Goal: Transaction & Acquisition: Purchase product/service

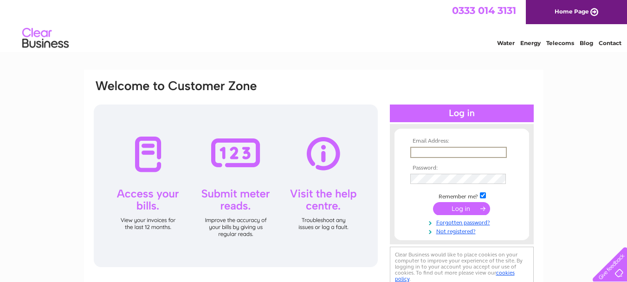
type input "teasdalesbakersltd@gmail.com"
click at [451, 211] on input "submit" at bounding box center [461, 208] width 57 height 13
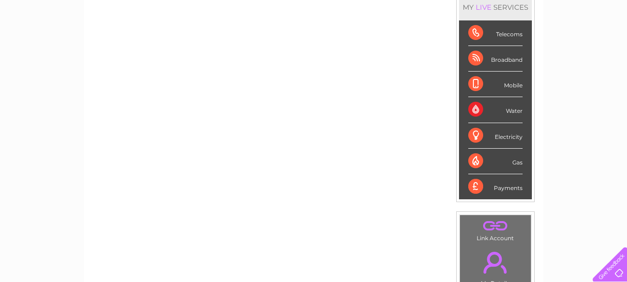
scroll to position [86, 0]
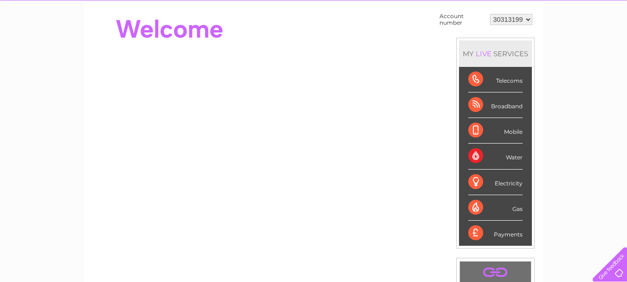
click at [504, 233] on div "Payments" at bounding box center [495, 232] width 54 height 25
click at [473, 229] on div "Payments" at bounding box center [495, 232] width 54 height 25
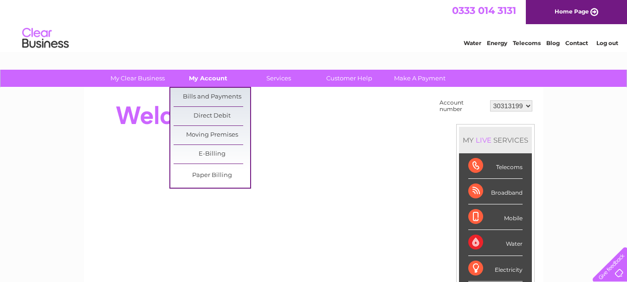
click at [215, 78] on link "My Account" at bounding box center [208, 78] width 77 height 17
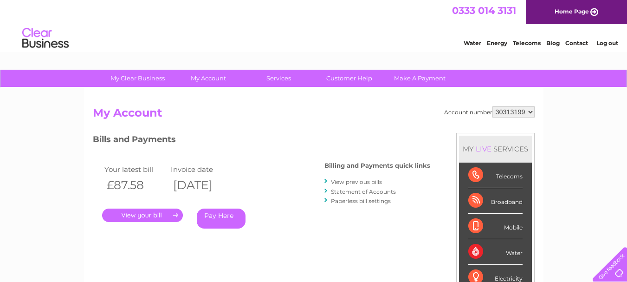
click at [161, 211] on link "." at bounding box center [142, 214] width 81 height 13
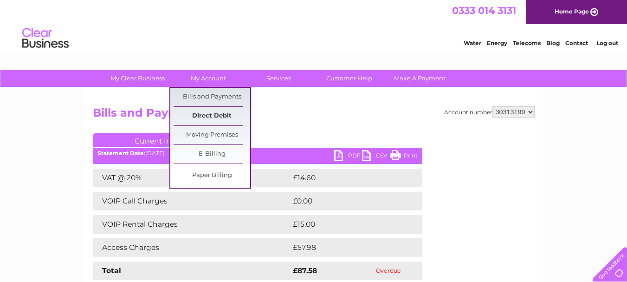
click at [217, 116] on link "Direct Debit" at bounding box center [212, 116] width 77 height 19
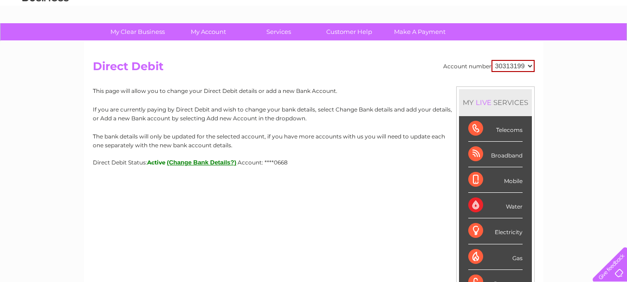
scroll to position [93, 0]
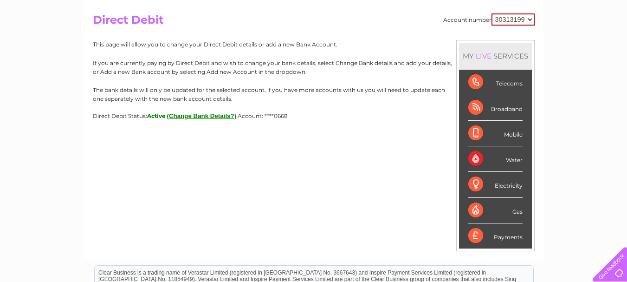
click at [193, 113] on button "(Change Bank Details?)" at bounding box center [202, 115] width 70 height 7
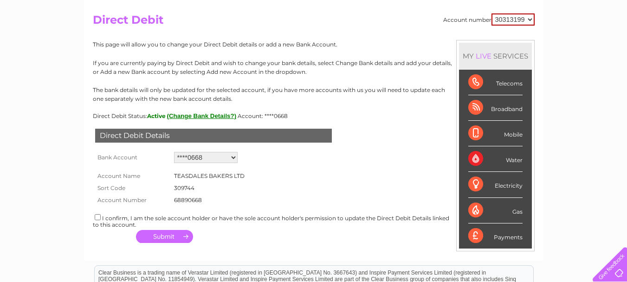
click at [98, 217] on input "checkbox" at bounding box center [98, 217] width 6 height 6
checkbox input "true"
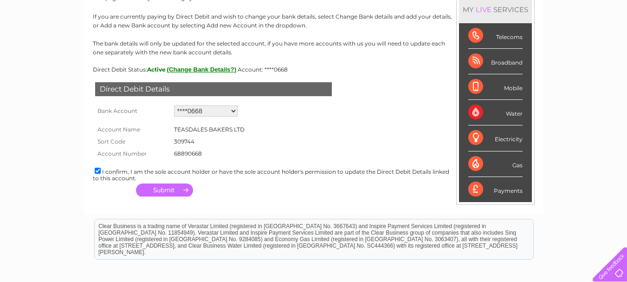
scroll to position [186, 0]
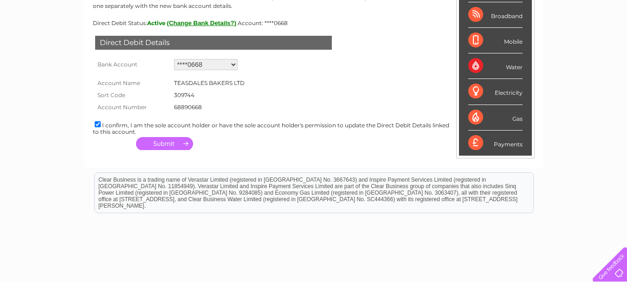
click at [171, 141] on button "button" at bounding box center [164, 143] width 57 height 13
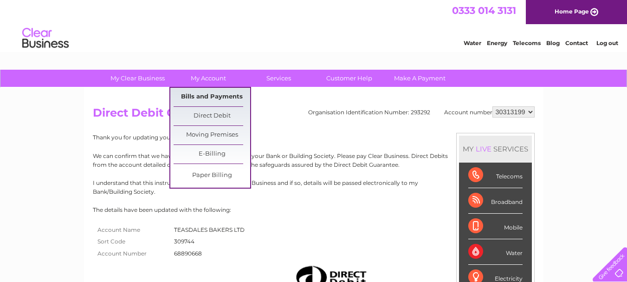
click at [219, 97] on link "Bills and Payments" at bounding box center [212, 97] width 77 height 19
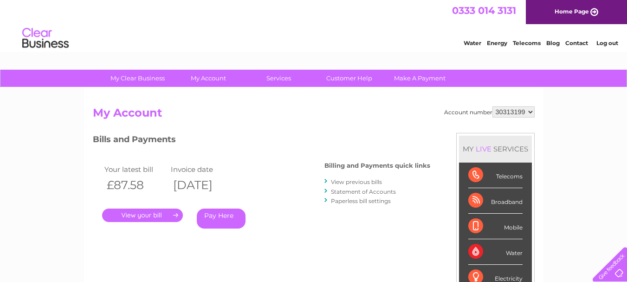
click at [354, 179] on link "View previous bills" at bounding box center [356, 181] width 51 height 7
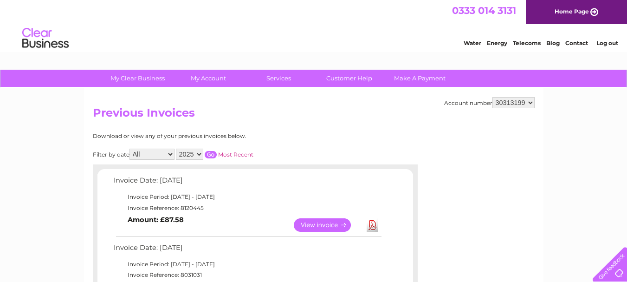
scroll to position [46, 0]
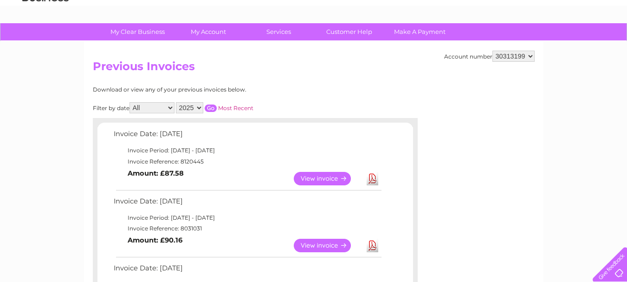
click at [337, 244] on link "View" at bounding box center [328, 244] width 68 height 13
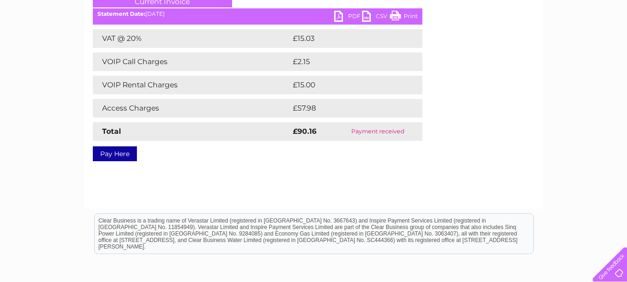
scroll to position [93, 0]
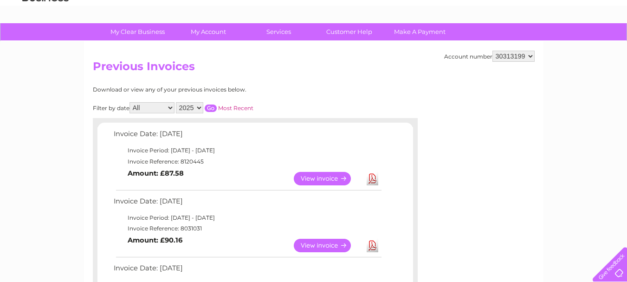
click at [324, 178] on link "View" at bounding box center [328, 178] width 68 height 13
click at [335, 245] on link "View" at bounding box center [328, 244] width 68 height 13
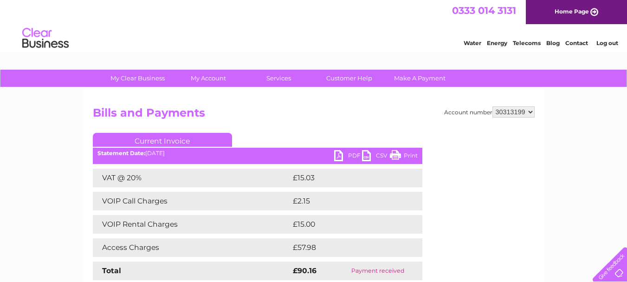
click at [346, 154] on link "PDF" at bounding box center [348, 156] width 28 height 13
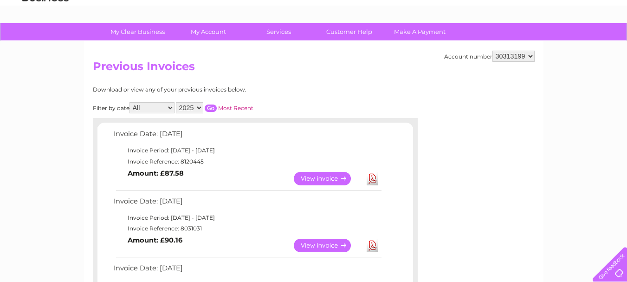
click at [321, 178] on link "View" at bounding box center [328, 178] width 68 height 13
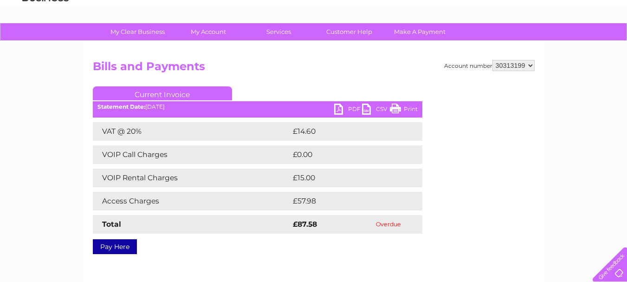
click at [113, 247] on link "Pay Here" at bounding box center [115, 246] width 44 height 15
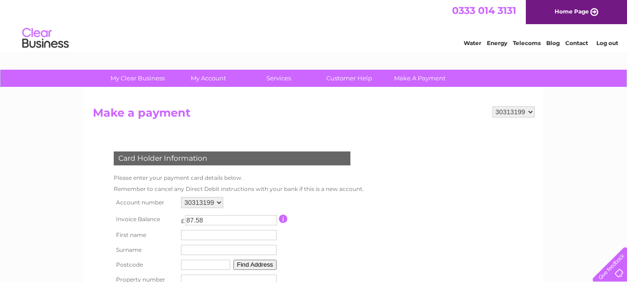
scroll to position [46, 0]
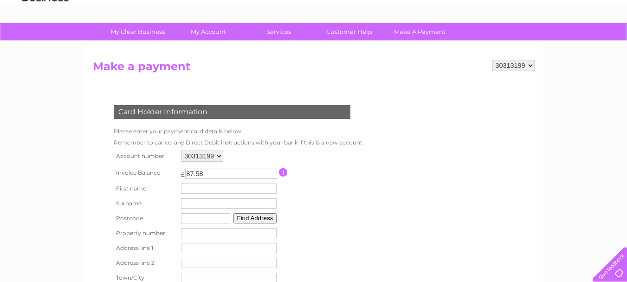
click at [204, 185] on input "text" at bounding box center [229, 188] width 96 height 10
type input "s"
click at [200, 204] on input "text" at bounding box center [230, 203] width 97 height 11
type input "atkinson"
click at [191, 223] on td "Find Address" at bounding box center [229, 218] width 100 height 15
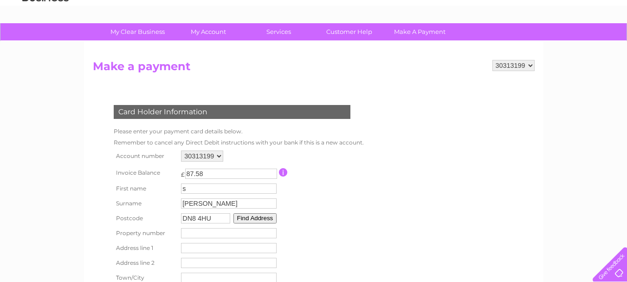
type input "DN8 4HU"
click at [259, 216] on button "Find Address" at bounding box center [255, 218] width 44 height 10
click at [265, 234] on select "Unit A3, Thorne Enterprise Park, King Edward Enterprise Rd Frontier Works, King…" at bounding box center [228, 234] width 95 height 12
select select ",King Edward Road,,Doncaster"
click at [181, 228] on select "Unit A3, Thorne Enterprise Park, King Edward Enterprise Rd Frontier Works, King…" at bounding box center [228, 234] width 95 height 12
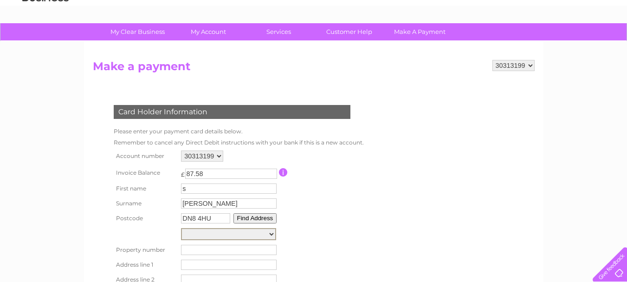
type input "King Edward Road"
type input "Doncaster"
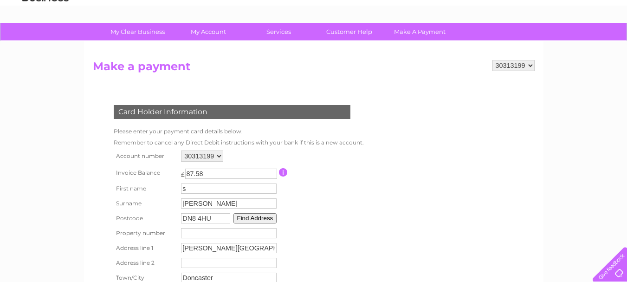
click at [195, 233] on input "number" at bounding box center [229, 233] width 96 height 10
type input "1"
type input "11"
click at [312, 235] on table "Account number 30313199 Invoice Balance £ 87.58 First name s Surname 11" at bounding box center [236, 228] width 251 height 160
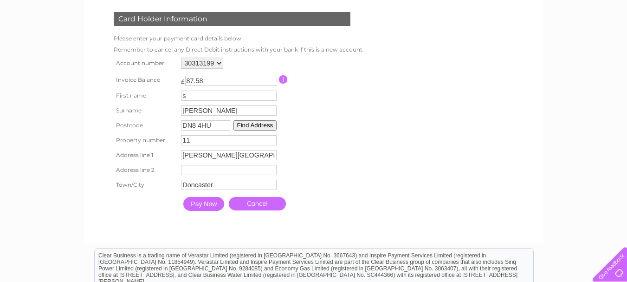
scroll to position [186, 0]
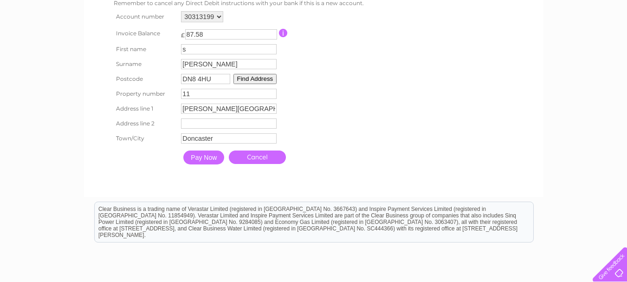
click at [213, 158] on input "Pay Now" at bounding box center [203, 157] width 41 height 14
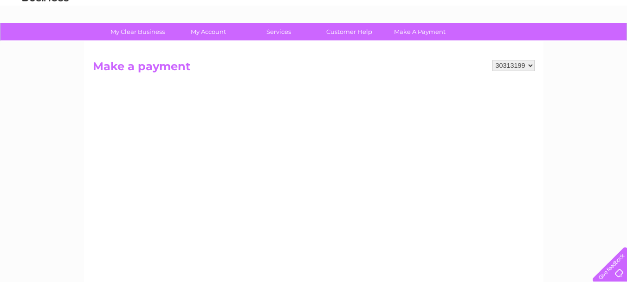
scroll to position [0, 0]
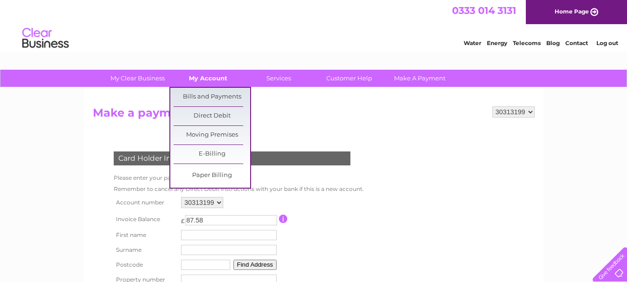
click at [193, 81] on link "My Account" at bounding box center [208, 78] width 77 height 17
click at [197, 99] on link "Bills and Payments" at bounding box center [212, 97] width 77 height 19
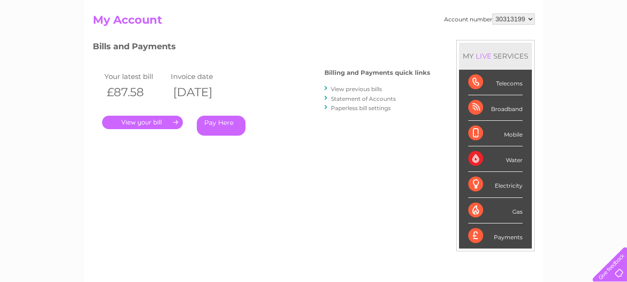
click at [155, 121] on link "." at bounding box center [142, 122] width 81 height 13
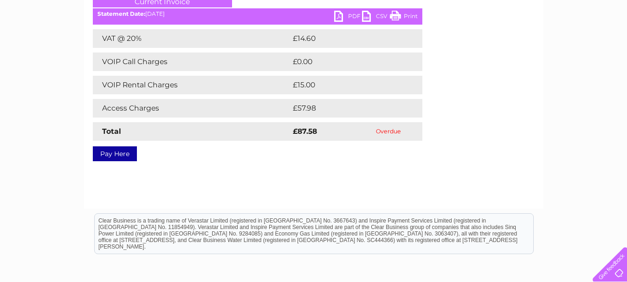
click at [111, 152] on link "Pay Here" at bounding box center [115, 153] width 44 height 15
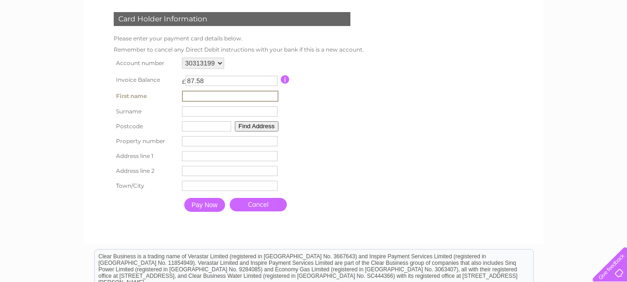
click at [204, 95] on input "text" at bounding box center [230, 95] width 97 height 11
type input "s"
type input "Ketteringham"
type input "DN8 4HU"
click at [249, 127] on button "Find Address" at bounding box center [257, 126] width 44 height 10
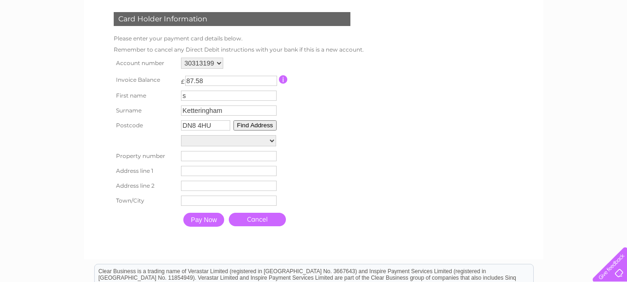
click at [271, 143] on select "Unit A3, Thorne Enterprise Park, King Edward Enterprise Rd Frontier Works, King…" at bounding box center [228, 140] width 95 height 11
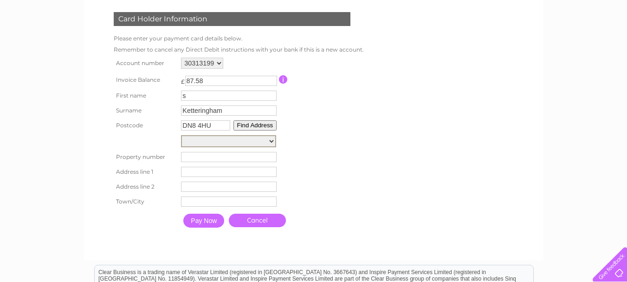
select select ",King Edward Road,,Doncaster"
click at [181, 135] on select "Unit A3, Thorne Enterprise Park, King Edward Enterprise Rd Frontier Works, King…" at bounding box center [228, 141] width 95 height 12
type input "King Edward Road"
type input "Doncaster"
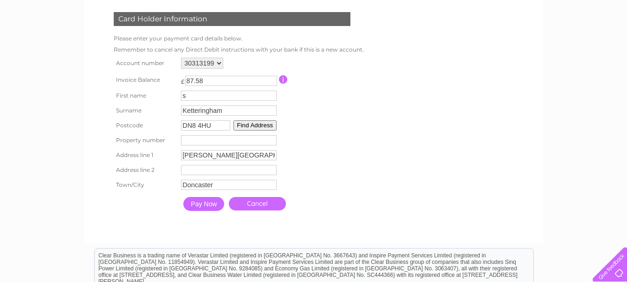
click at [211, 203] on input "Pay Now" at bounding box center [203, 204] width 41 height 14
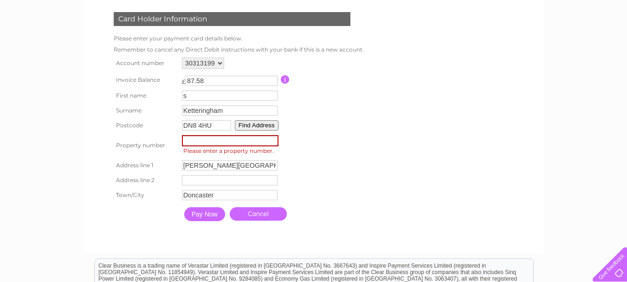
click at [217, 141] on input "number" at bounding box center [230, 140] width 97 height 11
type input "11"
click at [313, 179] on table "Account number 30313199 Invoice Balance £ 87.58 First name s Surname 11" at bounding box center [237, 140] width 253 height 170
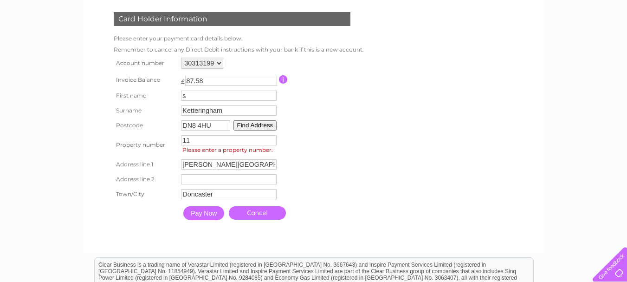
click at [204, 212] on input "Pay Now" at bounding box center [203, 213] width 41 height 14
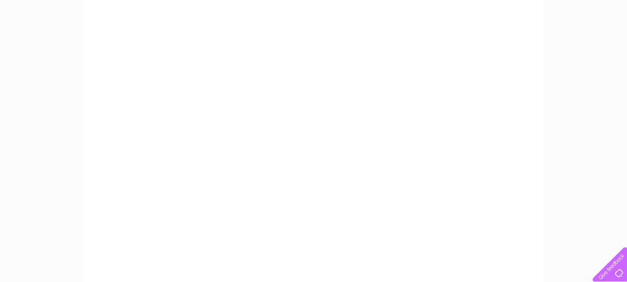
scroll to position [186, 0]
